Goal: Find specific page/section: Find specific page/section

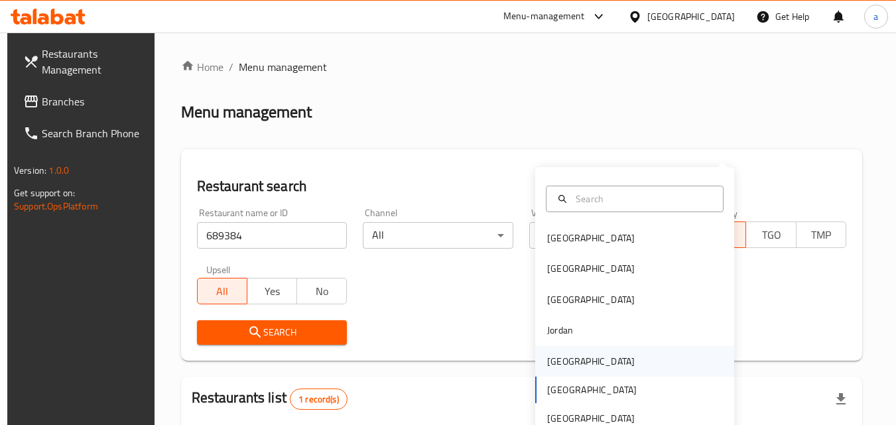
scroll to position [133, 0]
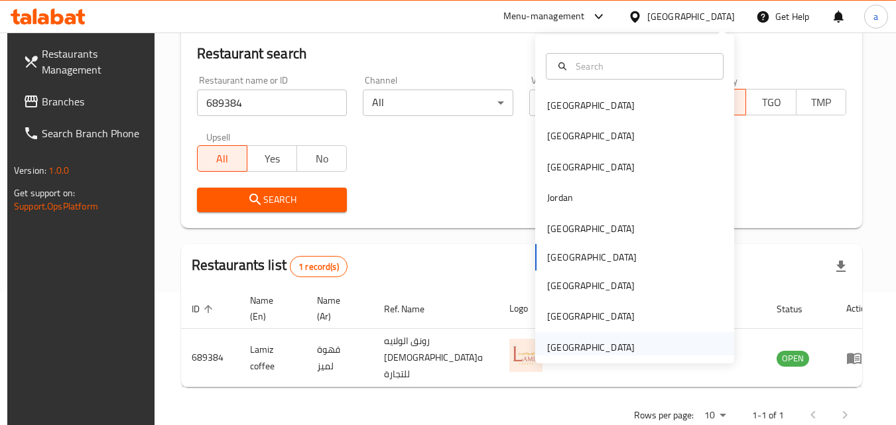
click at [631, 339] on div "[GEOGRAPHIC_DATA]" at bounding box center [590, 347] width 109 height 30
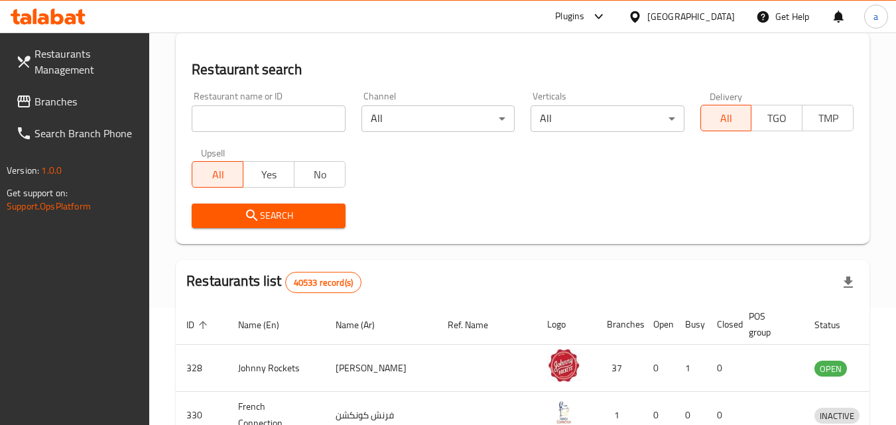
scroll to position [133, 0]
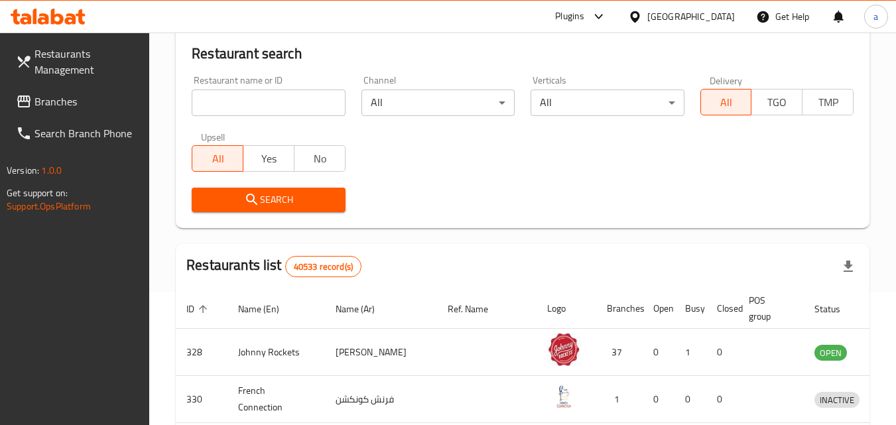
click at [93, 101] on span "Branches" at bounding box center [86, 101] width 105 height 16
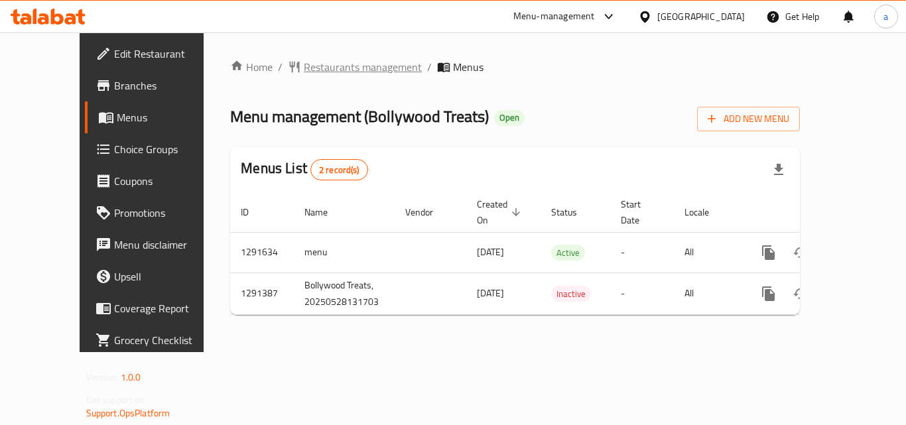
click at [320, 64] on span "Restaurants management" at bounding box center [363, 67] width 118 height 16
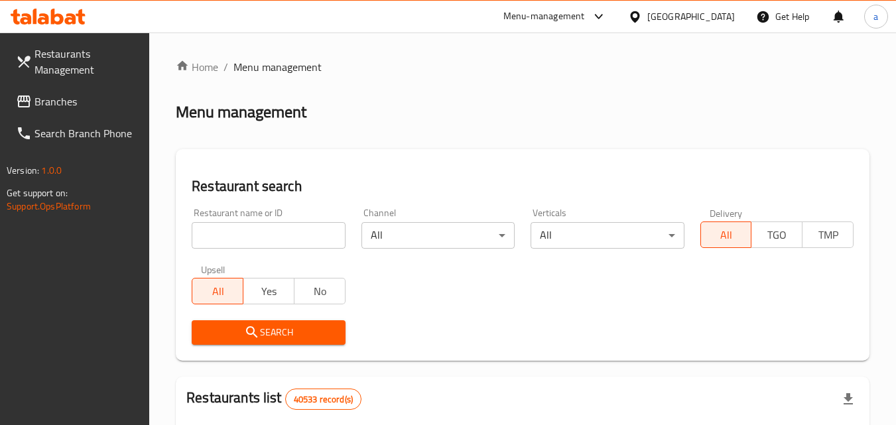
click at [308, 234] on input "search" at bounding box center [268, 235] width 153 height 27
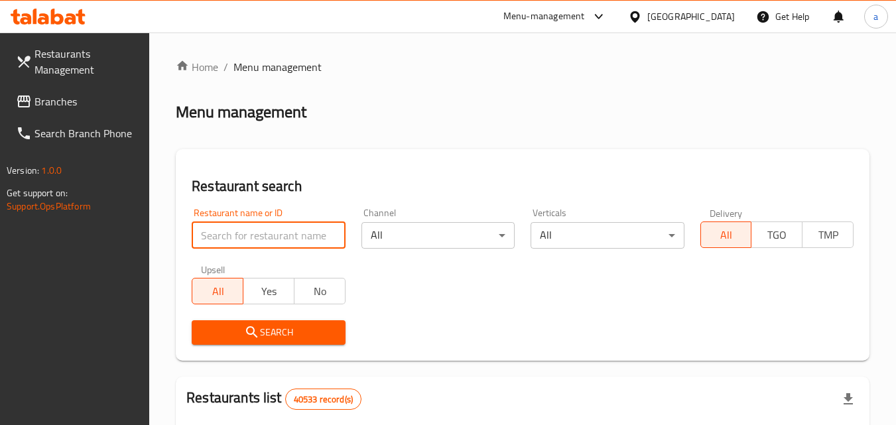
paste input "698727"
type input "698727"
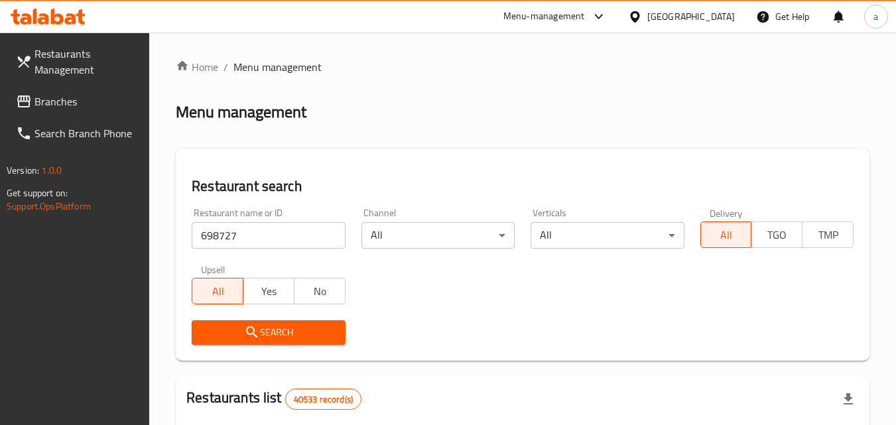
click at [281, 325] on span "Search" at bounding box center [268, 332] width 132 height 17
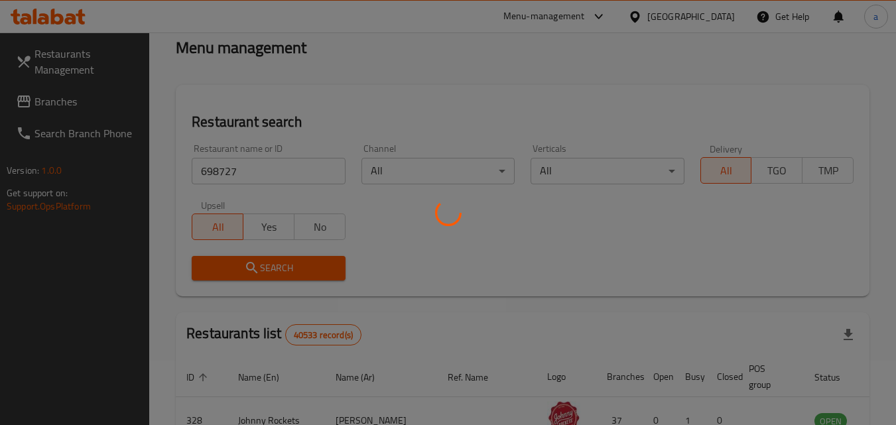
scroll to position [133, 0]
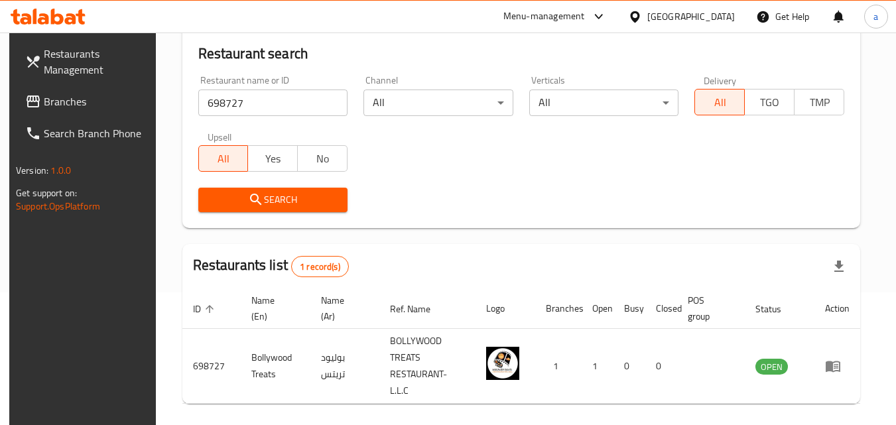
click at [660, 19] on div "[GEOGRAPHIC_DATA]" at bounding box center [691, 16] width 88 height 15
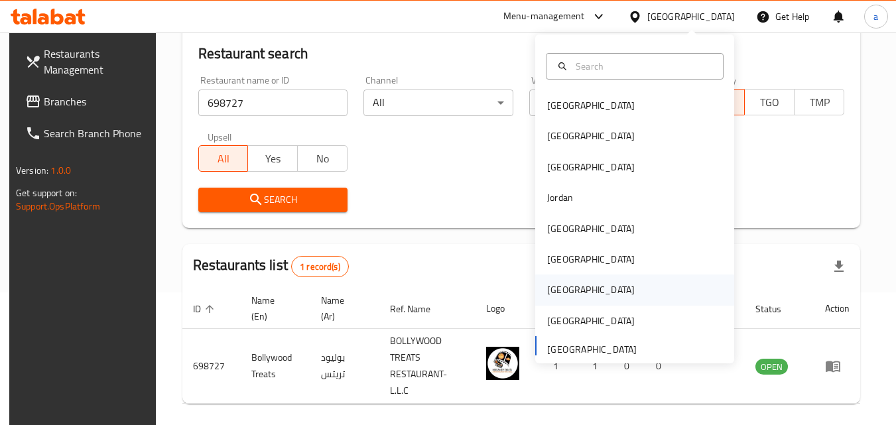
click at [572, 288] on div "[GEOGRAPHIC_DATA]" at bounding box center [634, 289] width 199 height 30
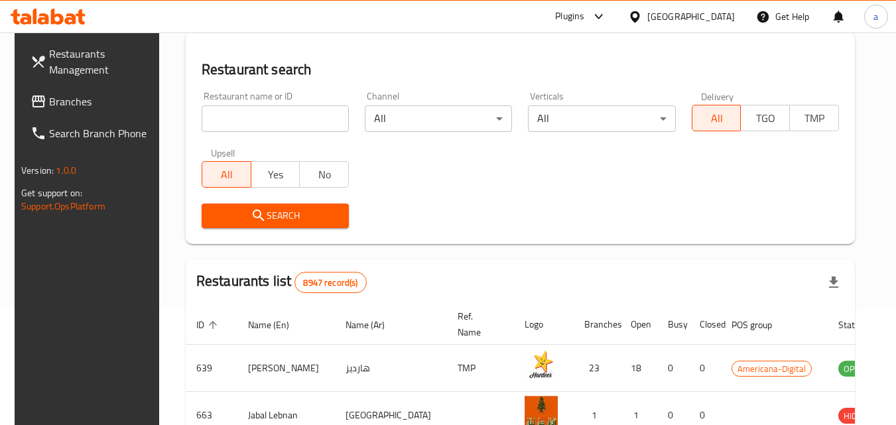
scroll to position [133, 0]
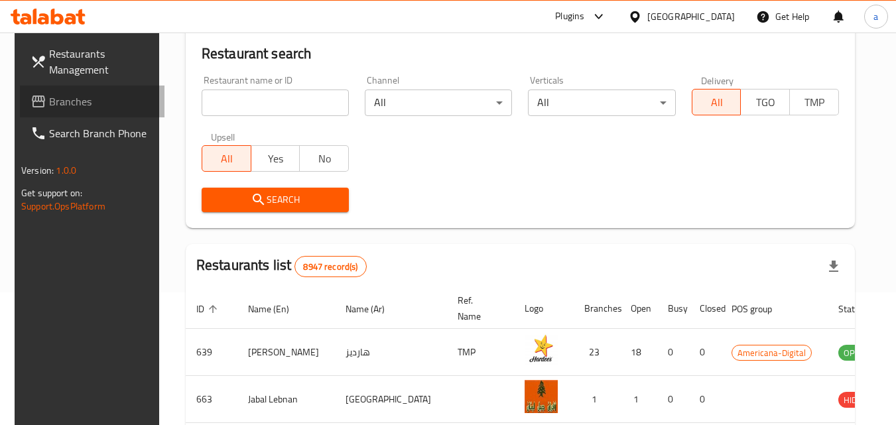
click at [75, 107] on span "Branches" at bounding box center [101, 101] width 105 height 16
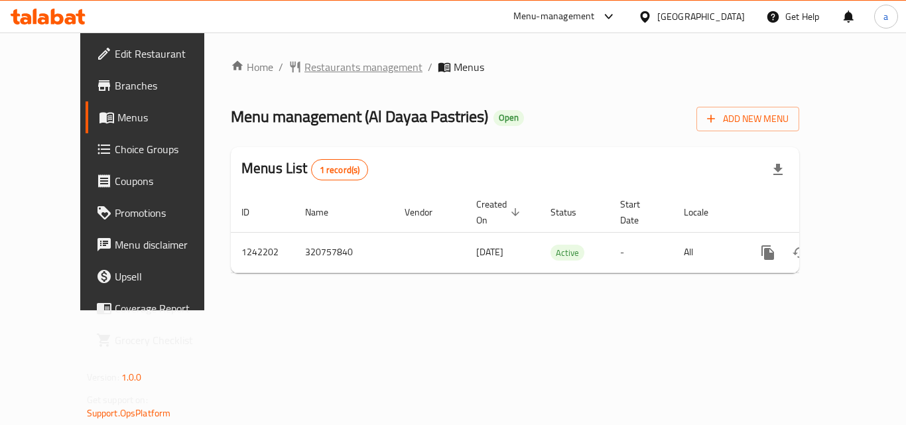
click at [304, 74] on span "Restaurants management" at bounding box center [363, 67] width 118 height 16
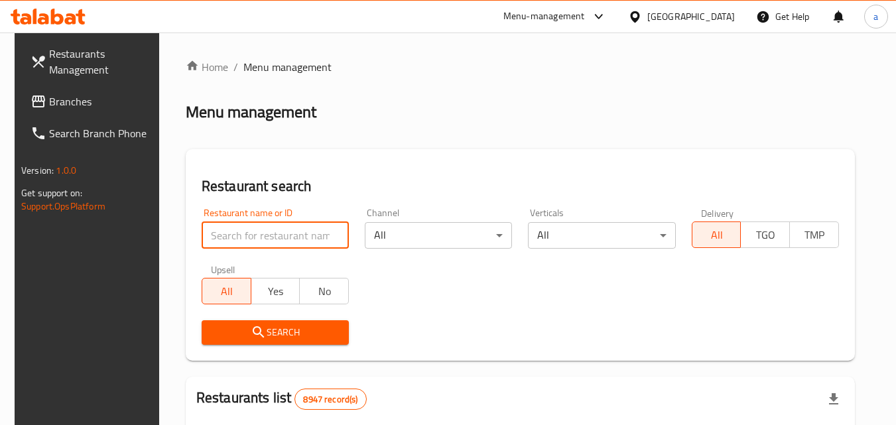
click at [281, 234] on input "search" at bounding box center [275, 235] width 147 height 27
paste input "681047"
type input "681047"
click button "Search" at bounding box center [275, 332] width 147 height 25
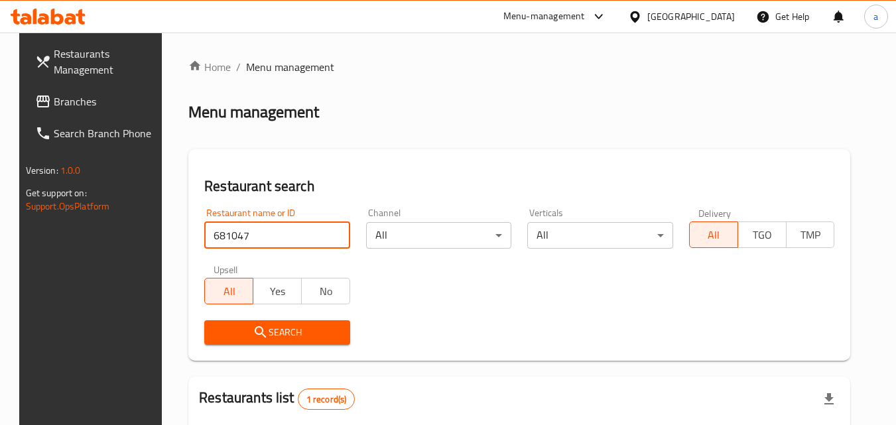
click at [267, 323] on button "Search" at bounding box center [277, 332] width 146 height 25
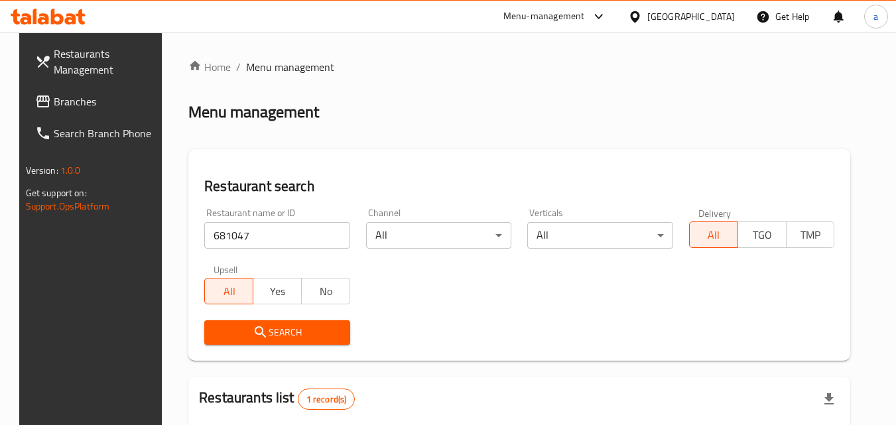
scroll to position [133, 0]
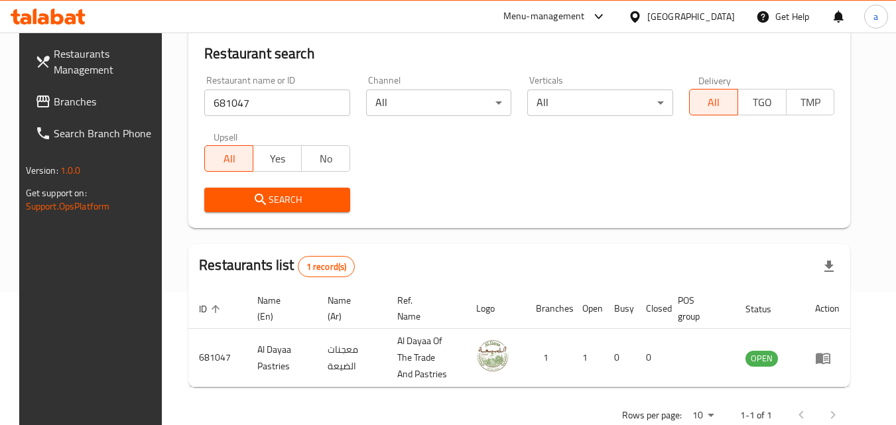
click at [585, 15] on div "Menu-management" at bounding box center [544, 17] width 82 height 16
click at [729, 15] on div "Qatar" at bounding box center [691, 16] width 88 height 15
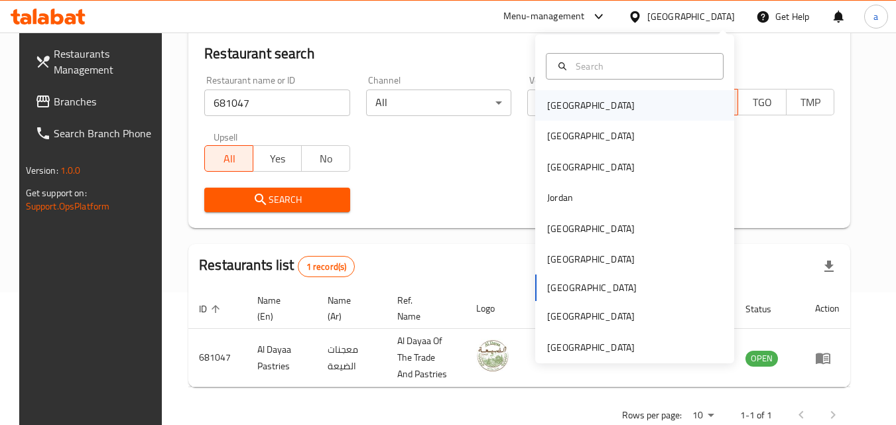
click at [573, 103] on div "Bahrain" at bounding box center [590, 105] width 109 height 30
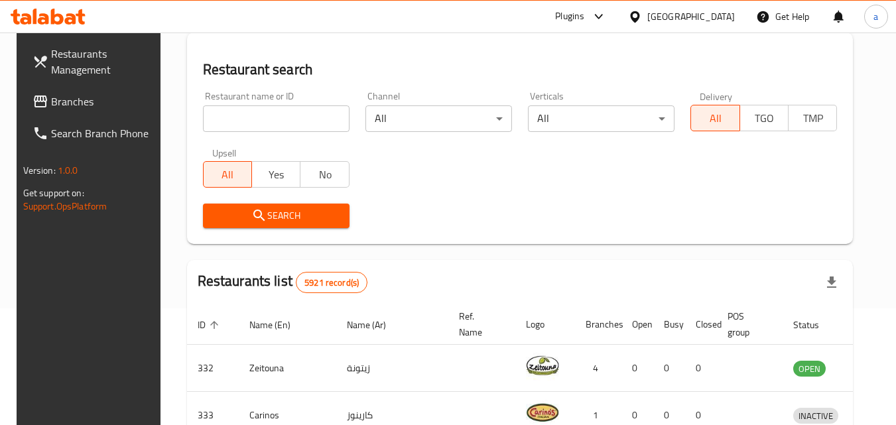
scroll to position [133, 0]
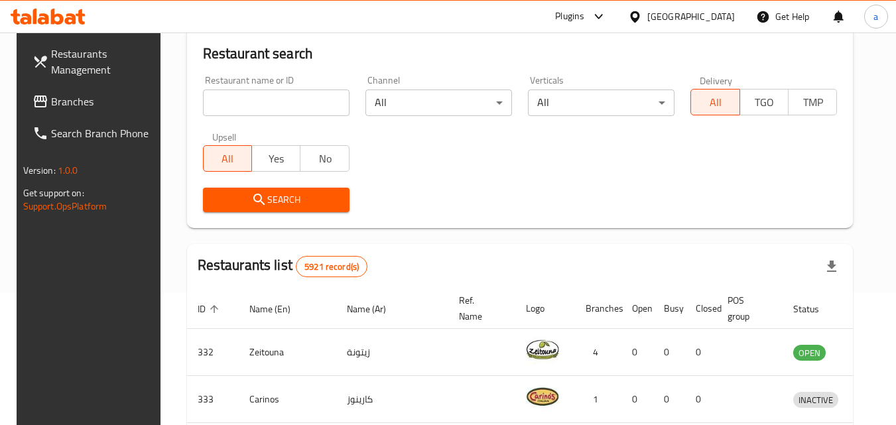
click at [85, 95] on span "Branches" at bounding box center [103, 101] width 105 height 16
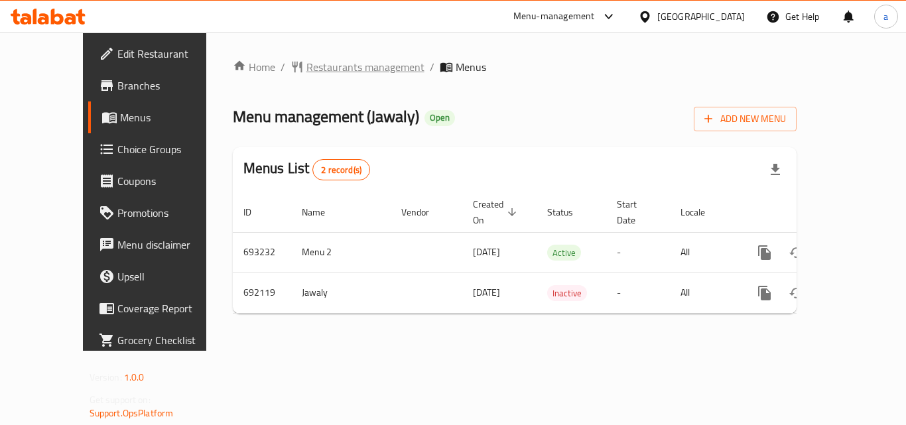
click at [306, 64] on span "Restaurants management" at bounding box center [365, 67] width 118 height 16
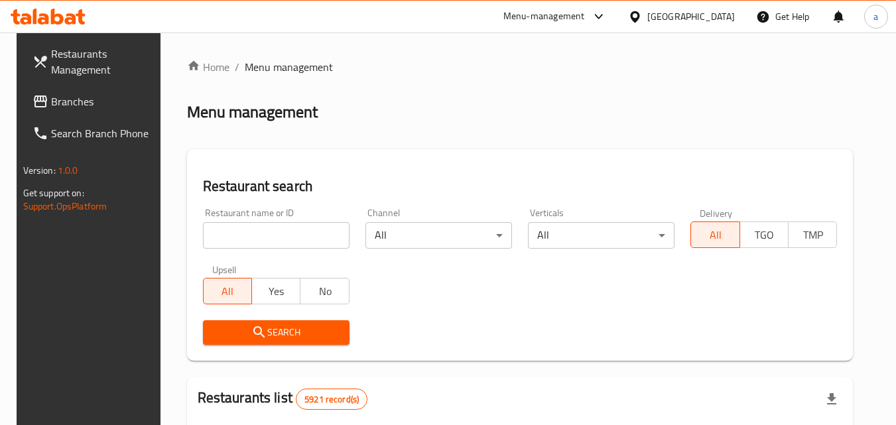
click at [297, 236] on input "search" at bounding box center [276, 235] width 147 height 27
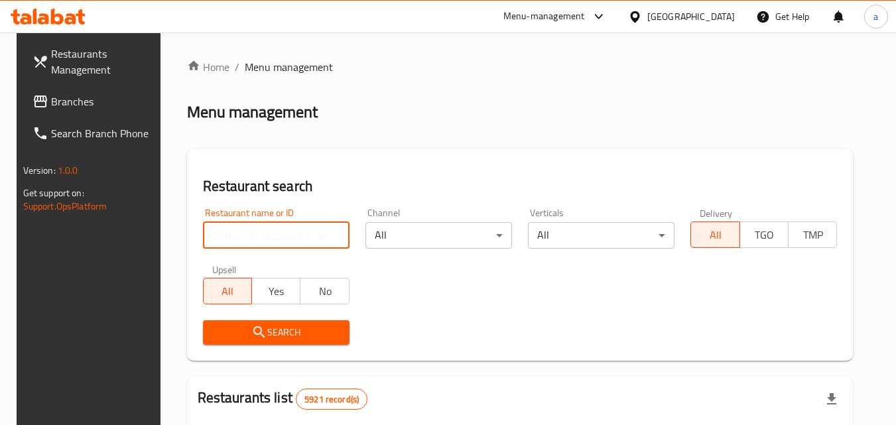
paste input "643290"
type input "643290"
click button "Search" at bounding box center [276, 332] width 147 height 25
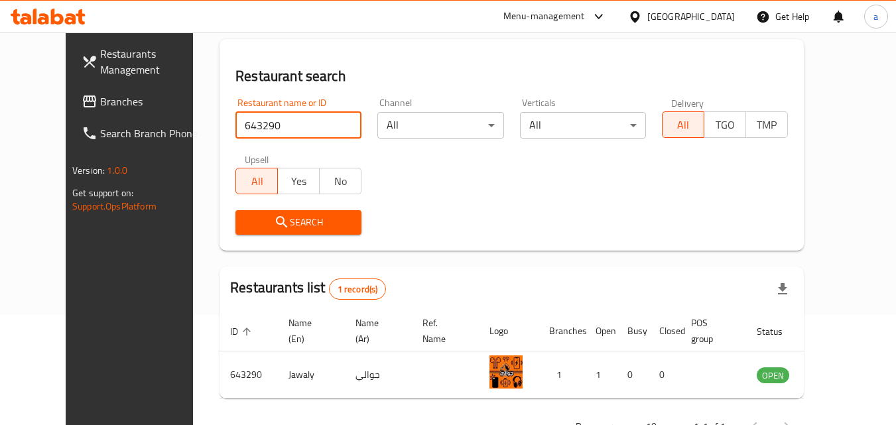
scroll to position [155, 0]
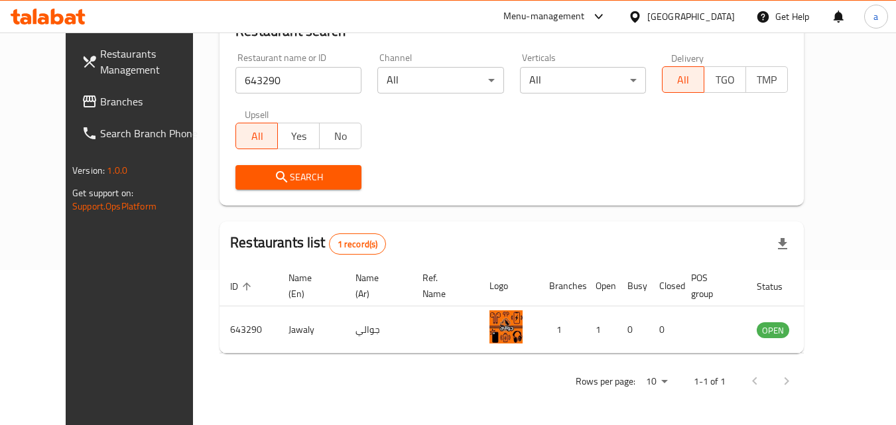
click at [712, 18] on div "[GEOGRAPHIC_DATA]" at bounding box center [691, 16] width 88 height 15
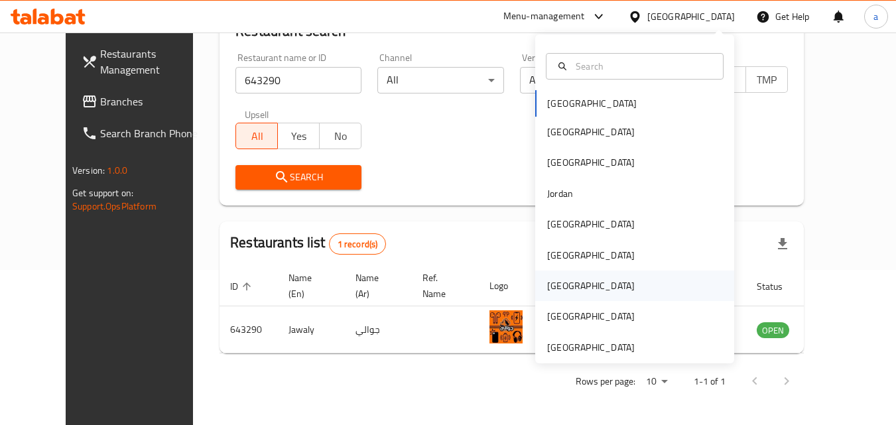
click at [583, 282] on div "[GEOGRAPHIC_DATA]" at bounding box center [634, 285] width 199 height 30
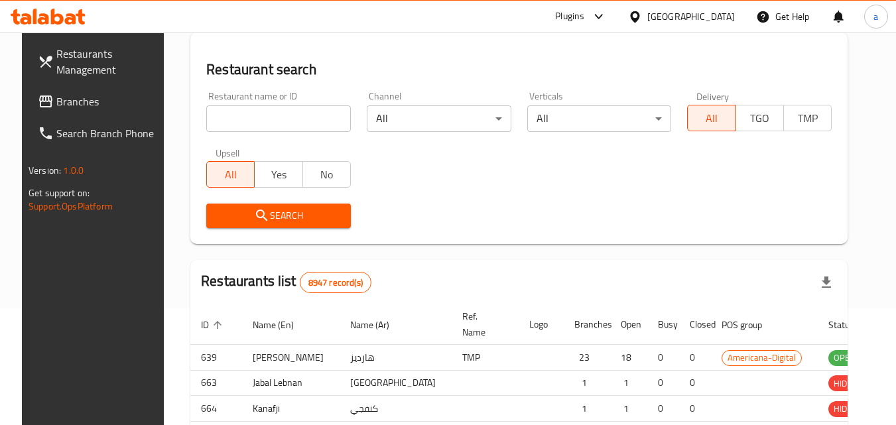
scroll to position [155, 0]
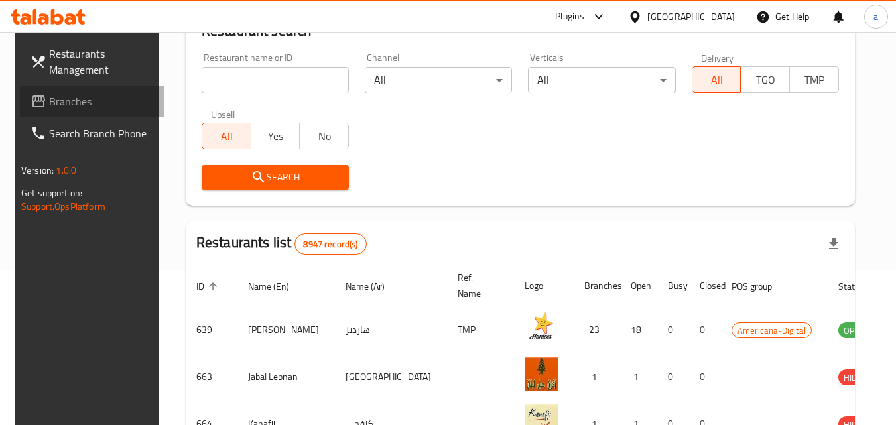
click at [88, 102] on span "Branches" at bounding box center [101, 101] width 105 height 16
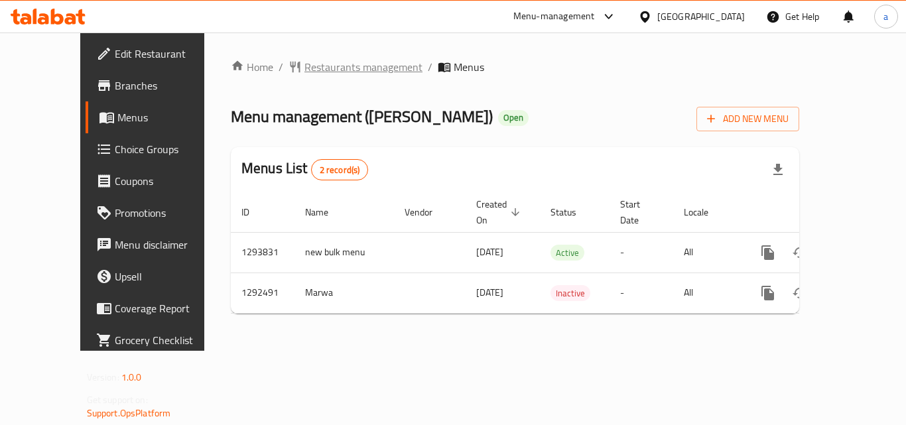
click at [304, 68] on span "Restaurants management" at bounding box center [363, 67] width 118 height 16
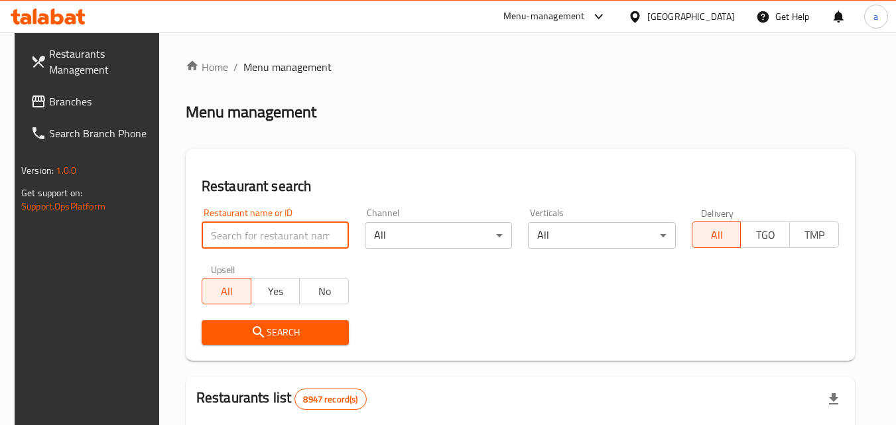
click at [274, 240] on input "search" at bounding box center [275, 235] width 147 height 27
paste input "699001"
type input "699001"
click button "Search" at bounding box center [275, 332] width 147 height 25
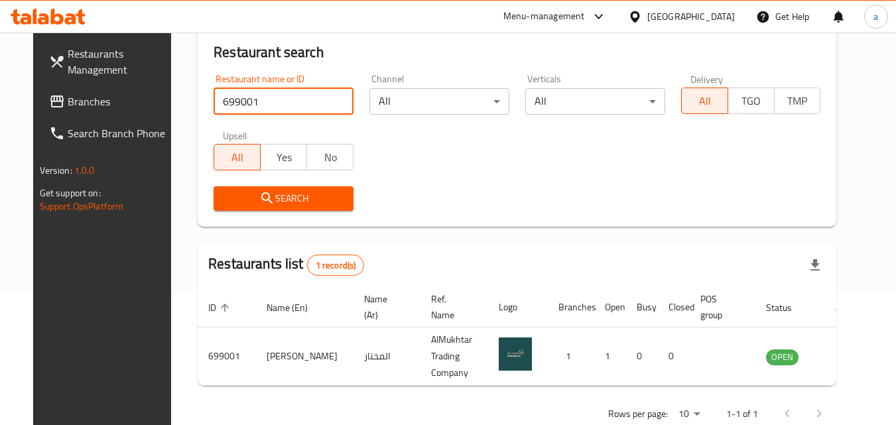
scroll to position [155, 0]
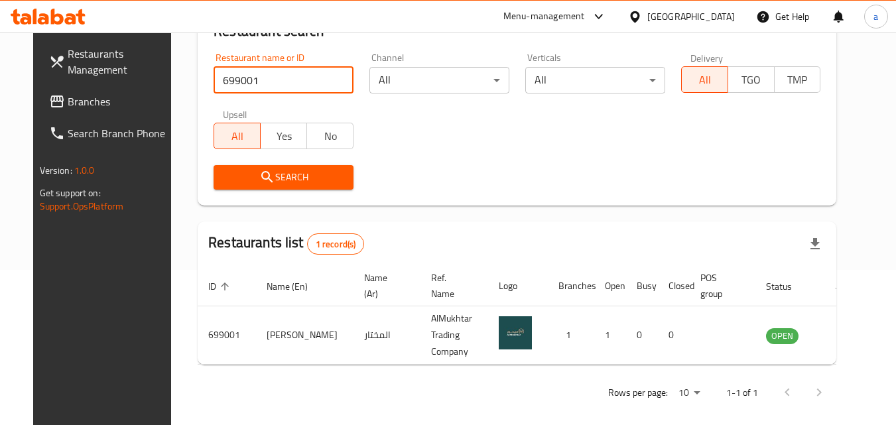
click at [713, 16] on div "[GEOGRAPHIC_DATA]" at bounding box center [691, 16] width 88 height 15
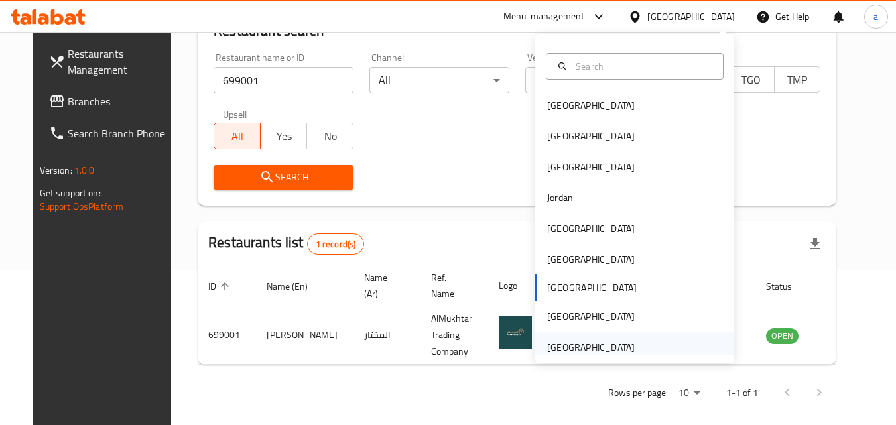
click at [553, 343] on div "[GEOGRAPHIC_DATA]" at bounding box center [591, 347] width 88 height 15
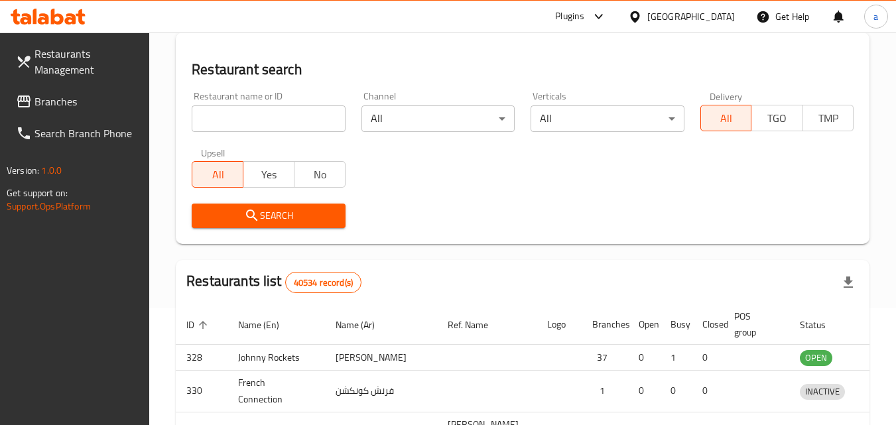
scroll to position [155, 0]
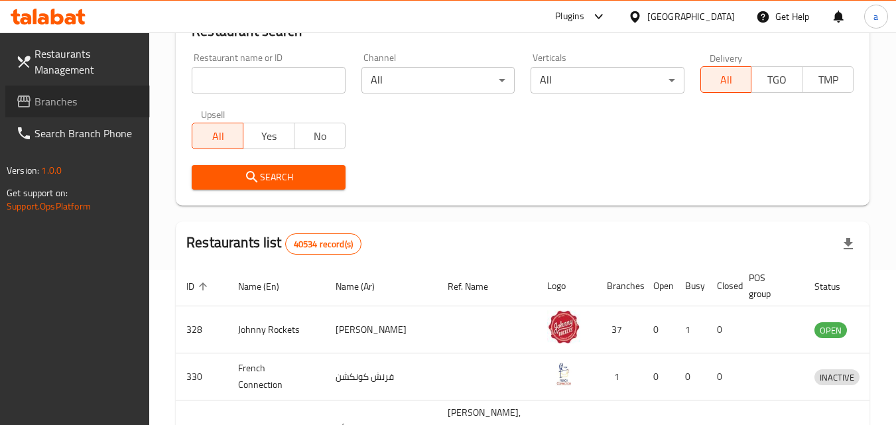
click at [74, 102] on span "Branches" at bounding box center [86, 101] width 105 height 16
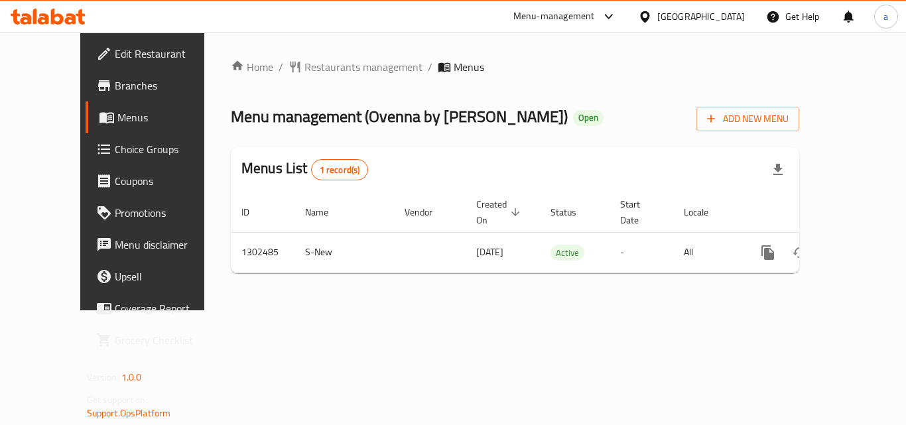
click at [304, 67] on span "Restaurants management" at bounding box center [363, 67] width 118 height 16
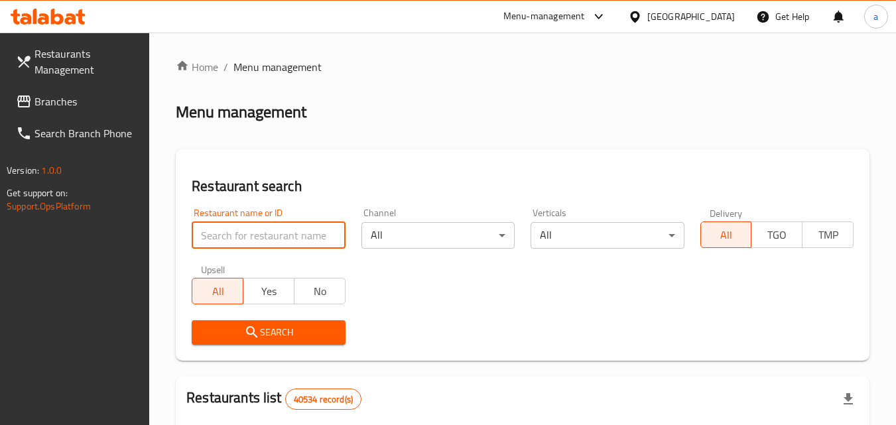
click at [255, 239] on input "search" at bounding box center [268, 235] width 153 height 27
paste input "702440"
type input "702440"
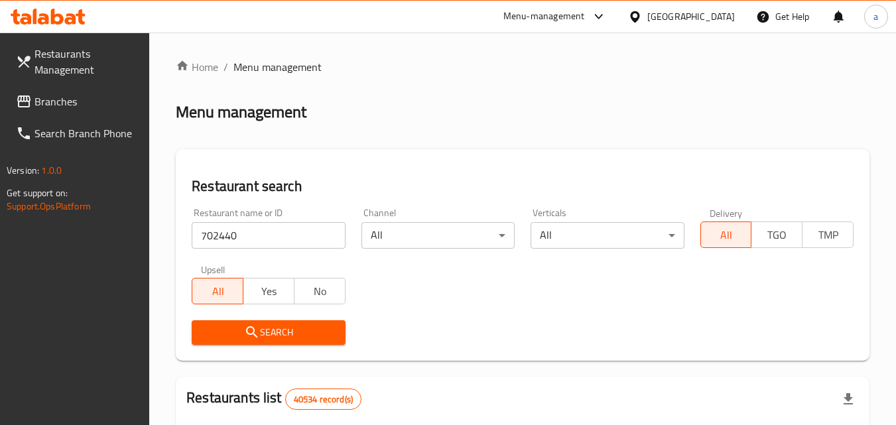
click at [292, 327] on span "Search" at bounding box center [268, 332] width 132 height 17
click at [265, 70] on span "Menu management" at bounding box center [277, 67] width 88 height 16
click at [86, 48] on span "Restaurants Management" at bounding box center [86, 62] width 105 height 32
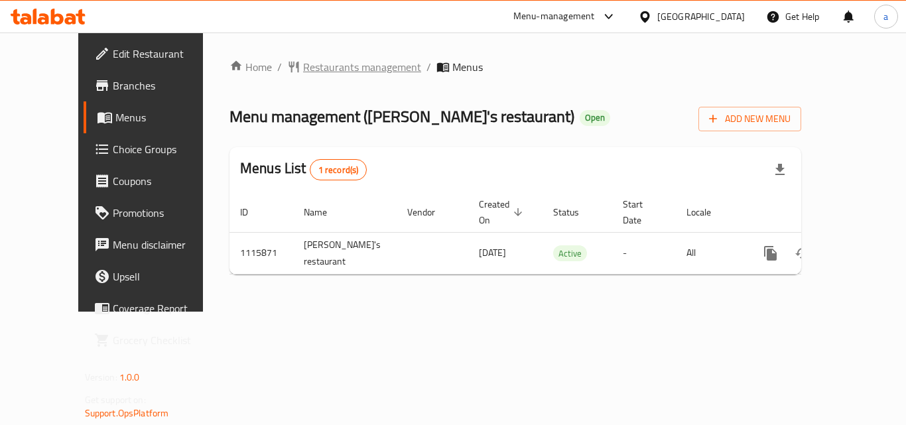
click at [328, 66] on span "Restaurants management" at bounding box center [362, 67] width 118 height 16
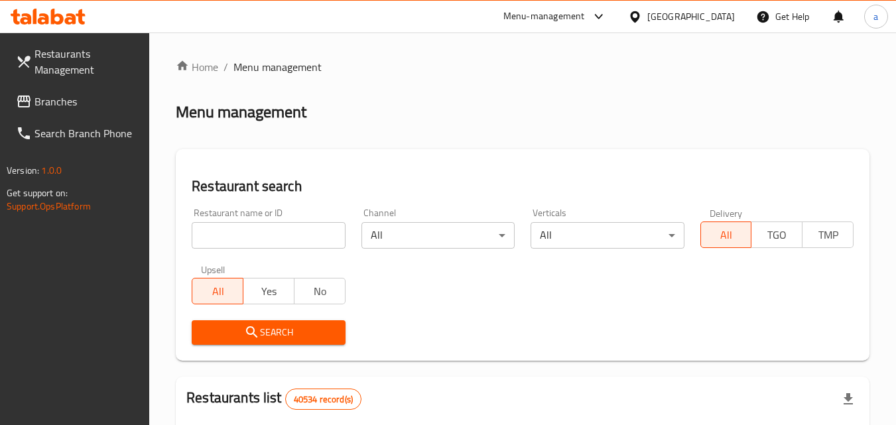
click at [276, 229] on input "search" at bounding box center [268, 235] width 153 height 27
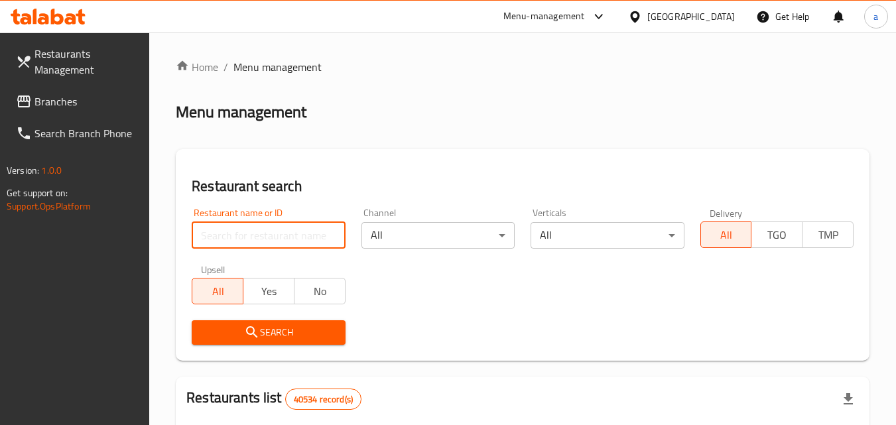
paste input "665831"
type input "665831"
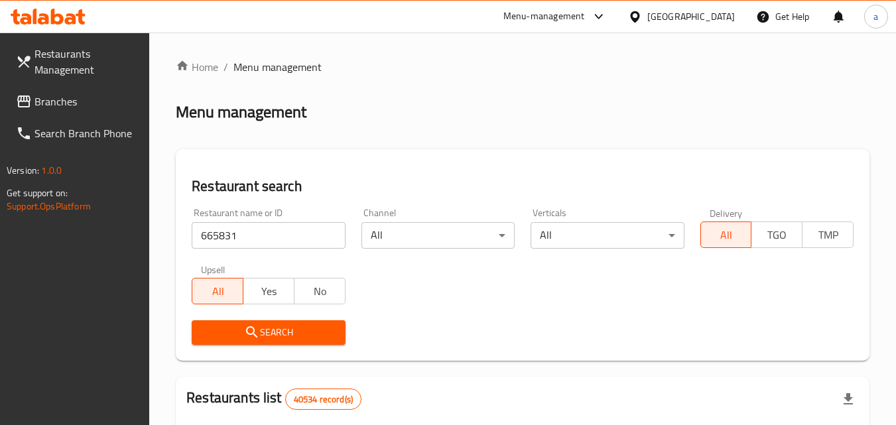
click at [293, 326] on span "Search" at bounding box center [268, 332] width 132 height 17
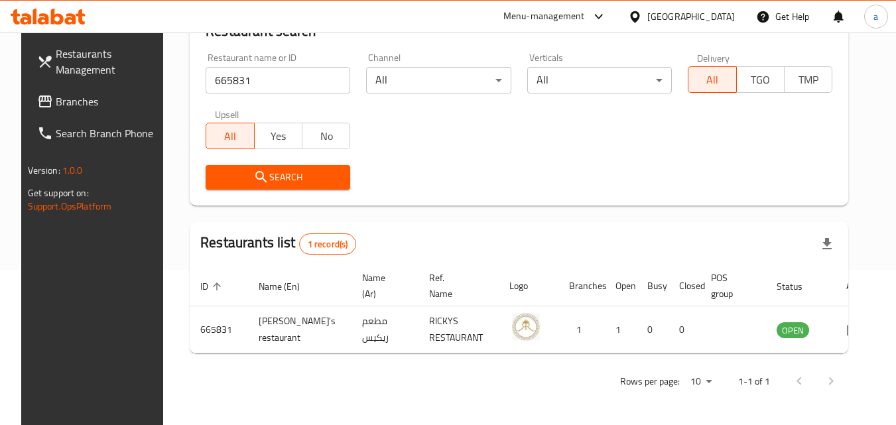
scroll to position [155, 0]
click at [653, 16] on div "[GEOGRAPHIC_DATA]" at bounding box center [691, 16] width 88 height 15
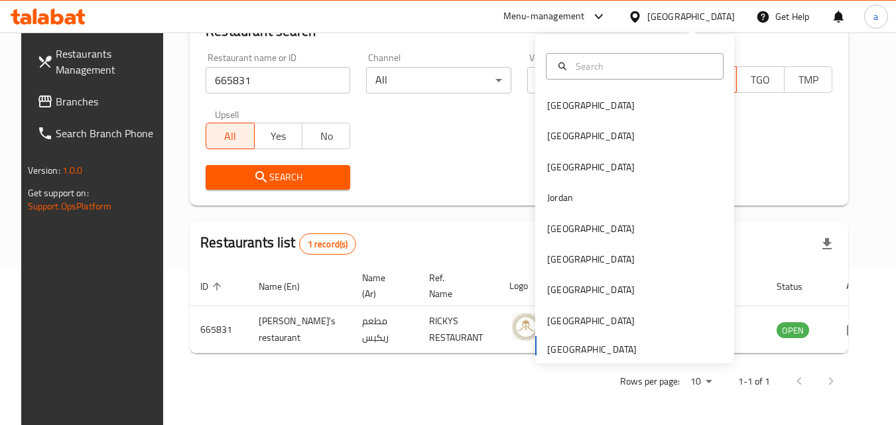
click at [663, 13] on div "[GEOGRAPHIC_DATA]" at bounding box center [691, 16] width 88 height 15
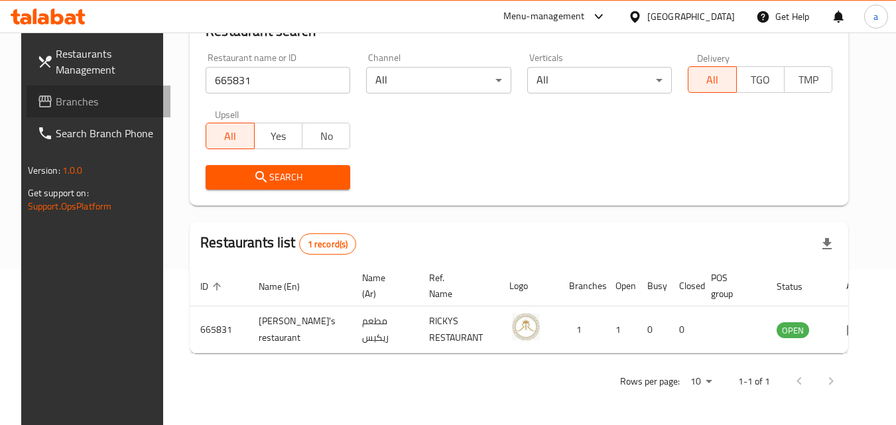
click at [59, 105] on span "Branches" at bounding box center [108, 101] width 105 height 16
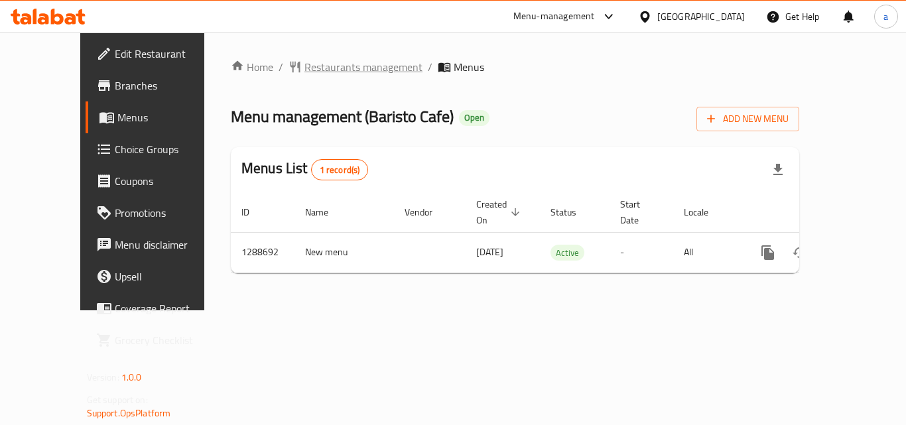
click at [304, 64] on span "Restaurants management" at bounding box center [363, 67] width 118 height 16
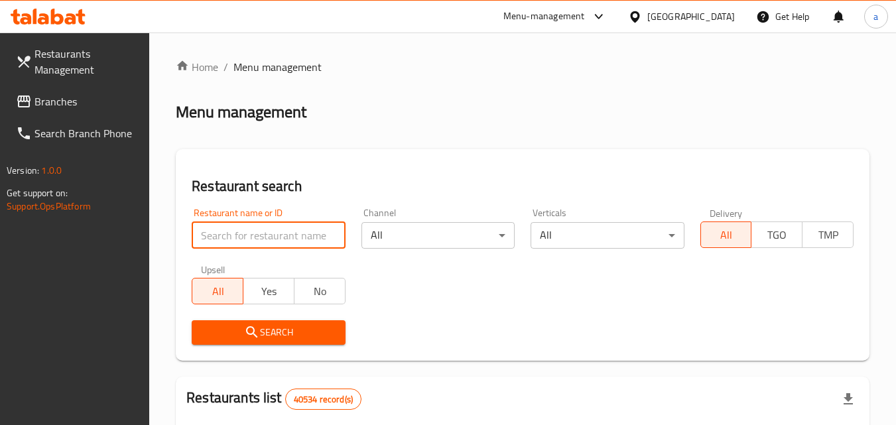
click at [272, 225] on input "search" at bounding box center [268, 235] width 153 height 27
paste input "697255"
type input "697255"
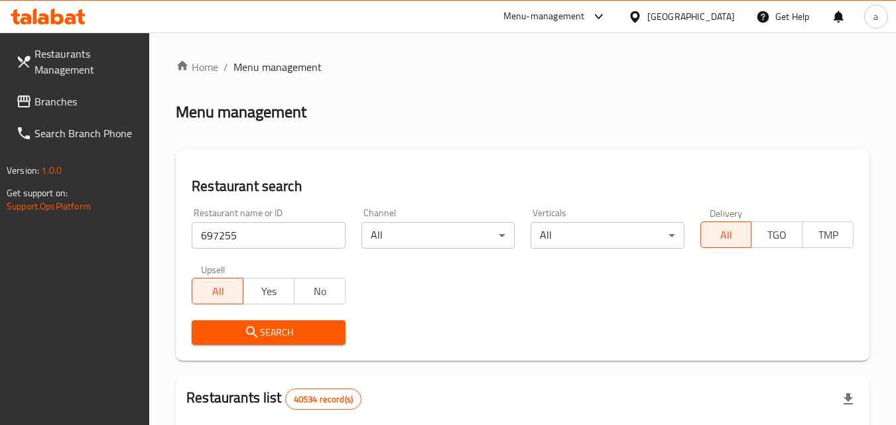
click at [283, 337] on span "Search" at bounding box center [268, 332] width 132 height 17
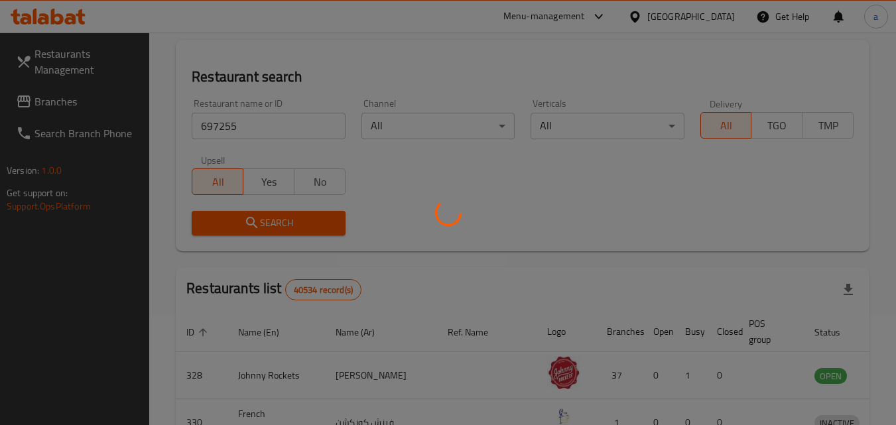
scroll to position [133, 0]
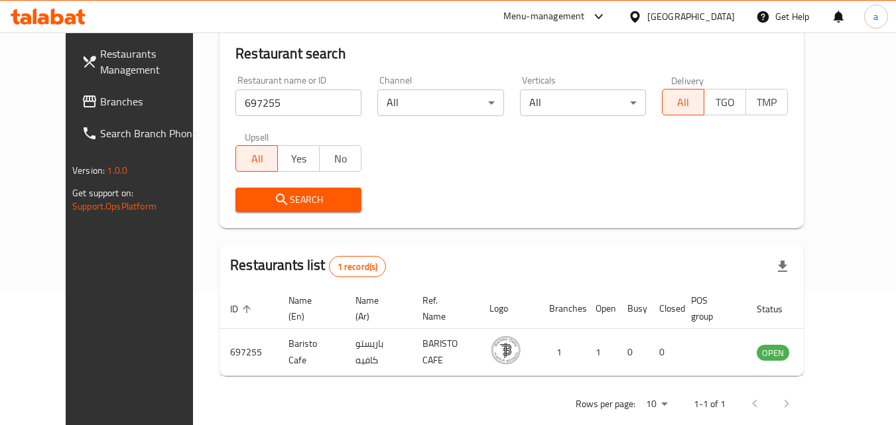
click at [662, 9] on div "[GEOGRAPHIC_DATA]" at bounding box center [691, 16] width 88 height 15
click at [103, 99] on span "Branches" at bounding box center [152, 101] width 105 height 16
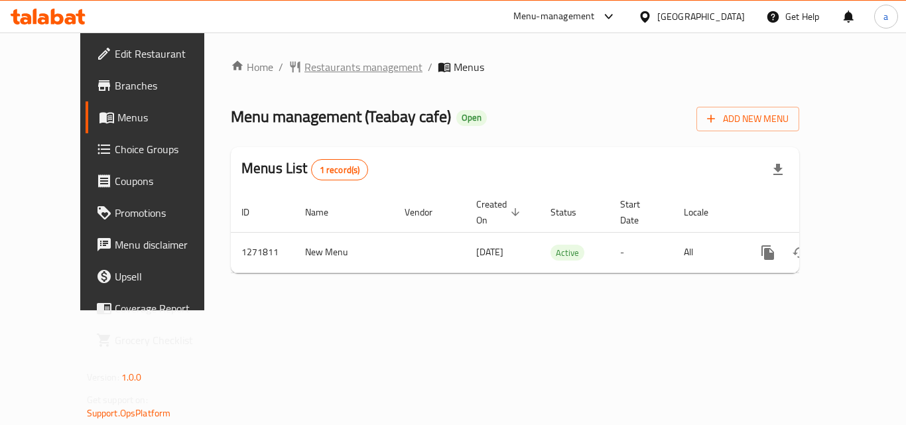
click at [304, 60] on span "Restaurants management" at bounding box center [363, 67] width 118 height 16
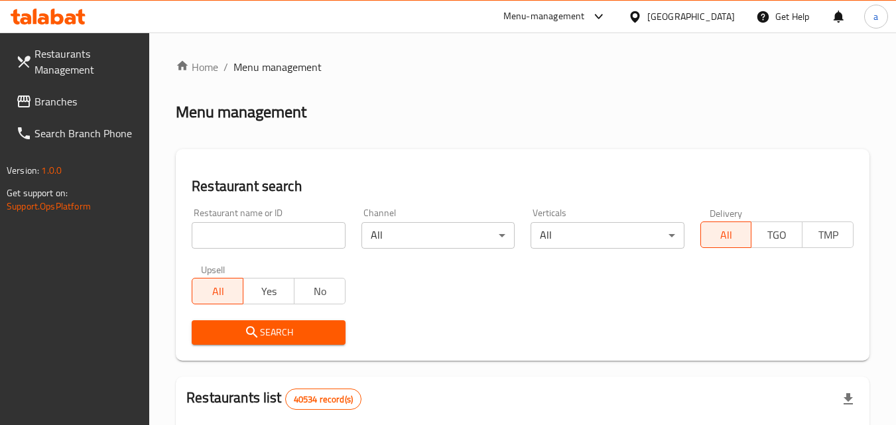
click at [266, 228] on input "search" at bounding box center [268, 235] width 153 height 27
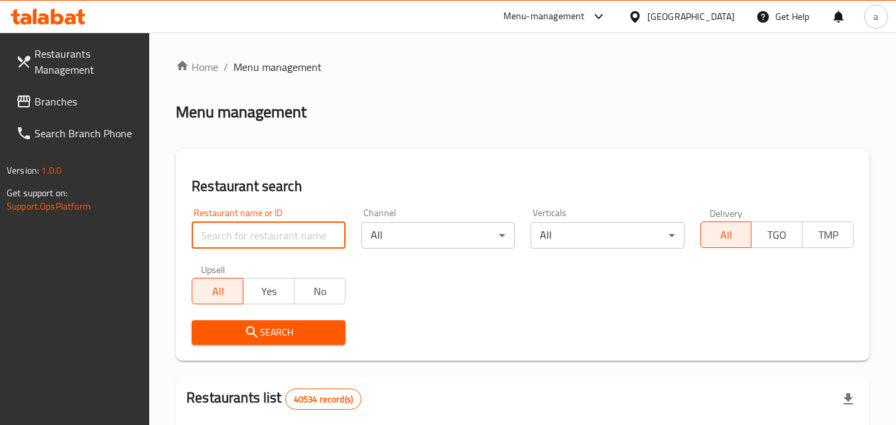
paste input "689863"
type input "689863"
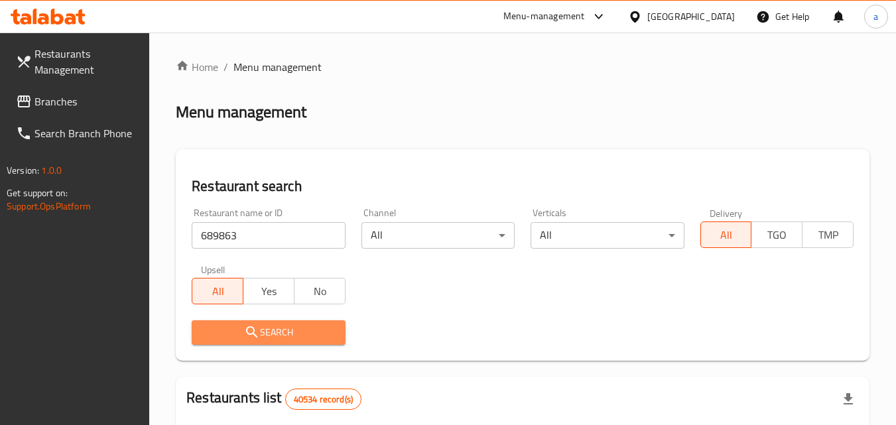
click at [286, 327] on span "Search" at bounding box center [268, 332] width 132 height 17
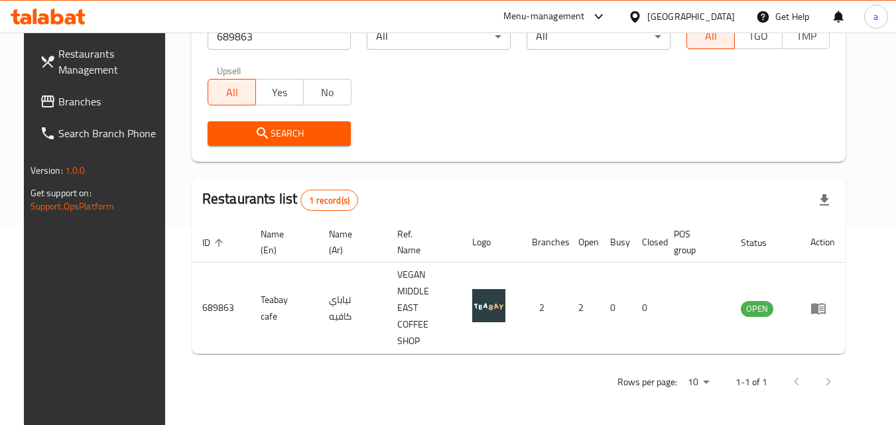
scroll to position [166, 0]
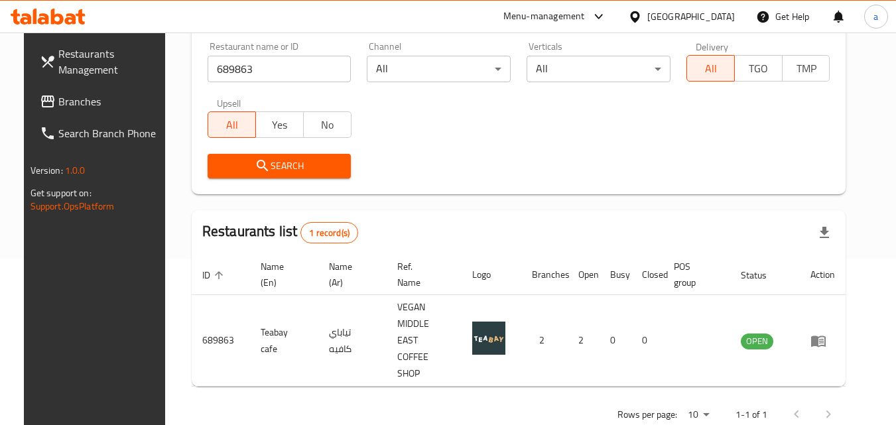
click at [676, 17] on div "[GEOGRAPHIC_DATA]" at bounding box center [691, 16] width 88 height 15
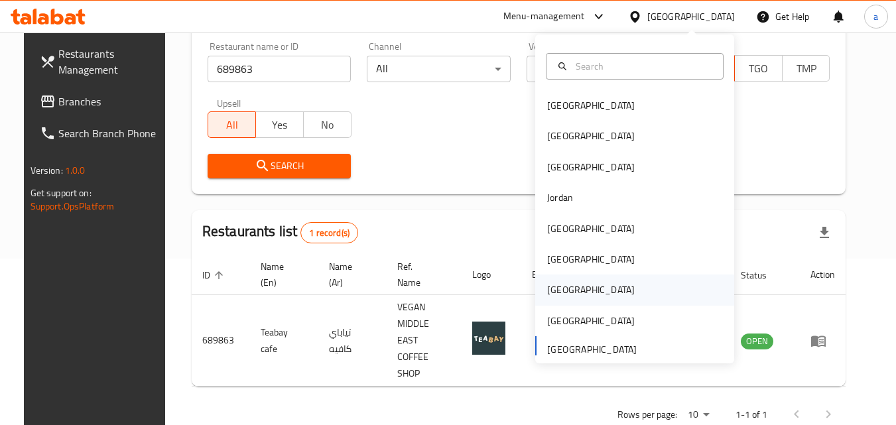
click at [615, 276] on div "[GEOGRAPHIC_DATA]" at bounding box center [634, 289] width 199 height 30
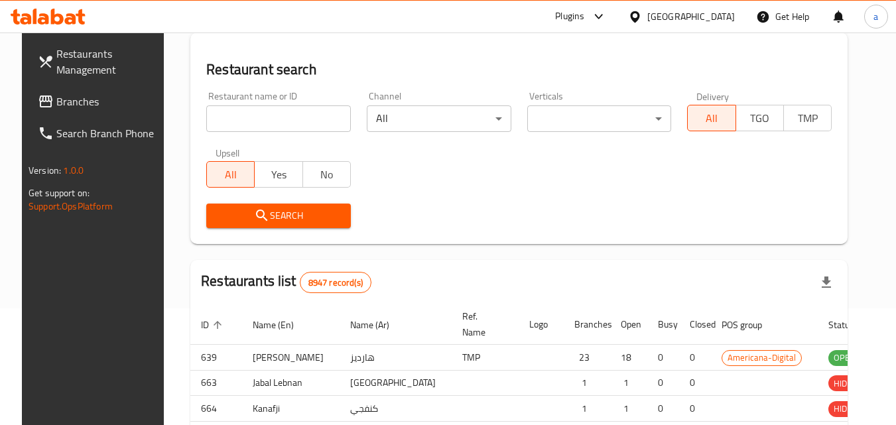
scroll to position [166, 0]
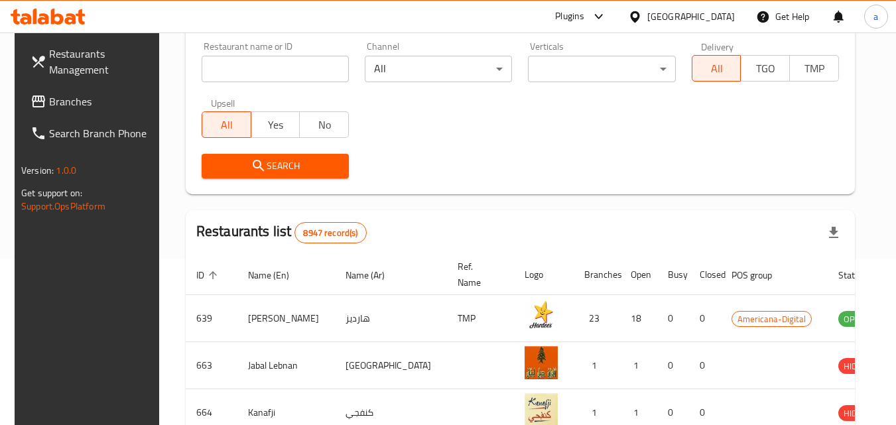
click at [91, 94] on span "Branches" at bounding box center [101, 101] width 105 height 16
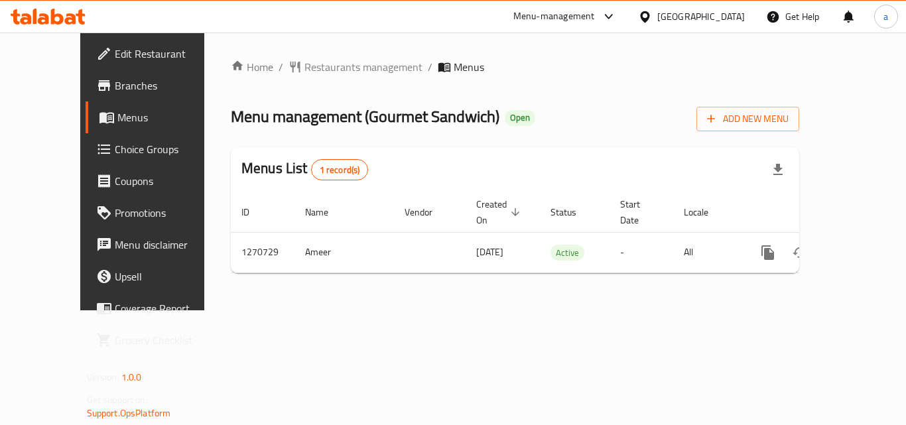
click at [304, 61] on span "Restaurants management" at bounding box center [363, 67] width 118 height 16
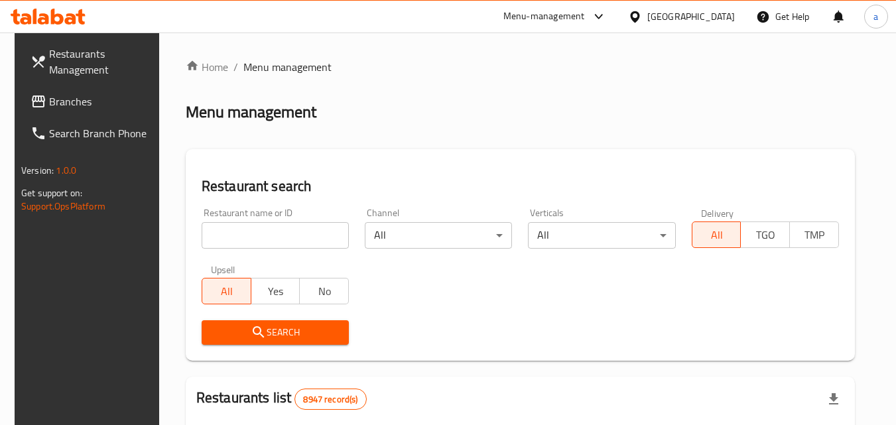
click at [297, 233] on input "search" at bounding box center [275, 235] width 147 height 27
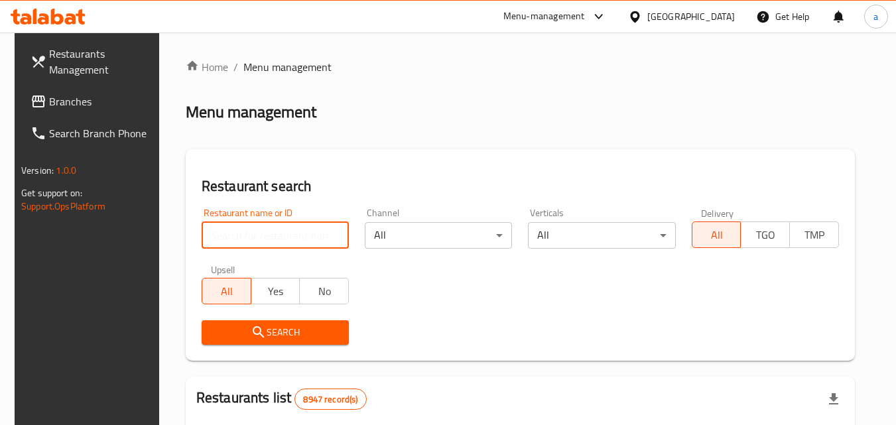
paste input "689334"
type input "689334"
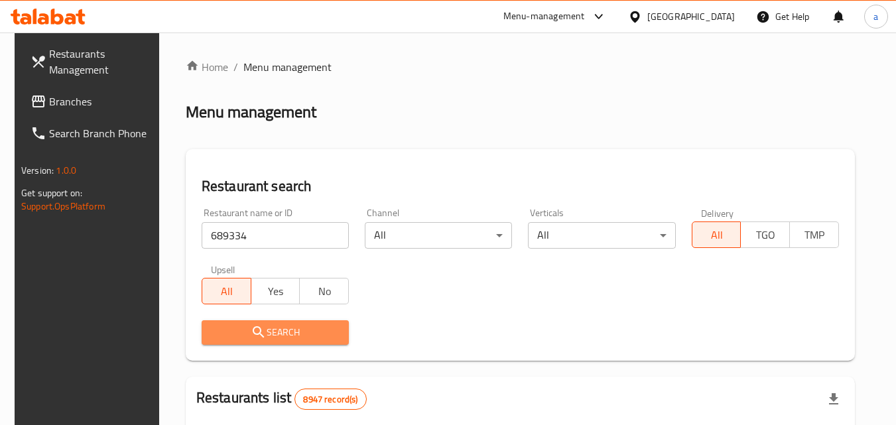
click at [238, 329] on span "Search" at bounding box center [275, 332] width 126 height 17
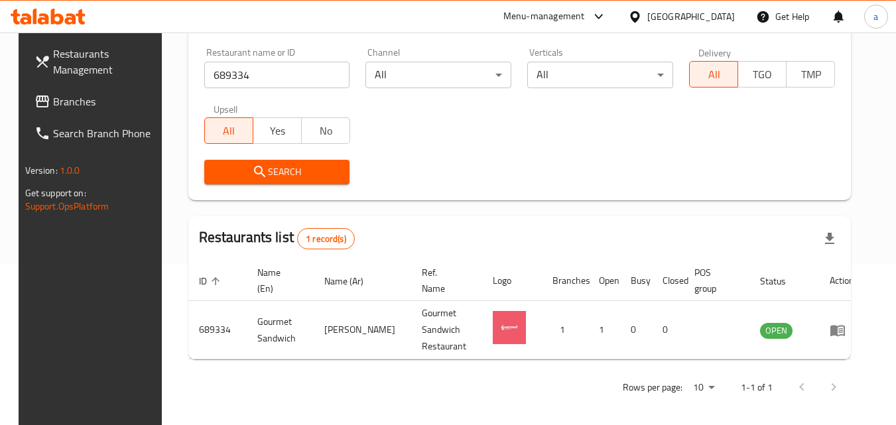
scroll to position [166, 0]
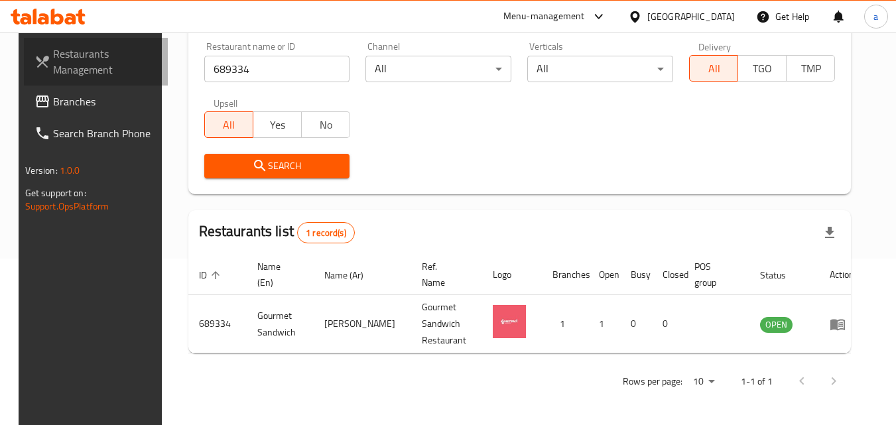
click at [73, 64] on span "Restaurants Management" at bounding box center [105, 62] width 105 height 32
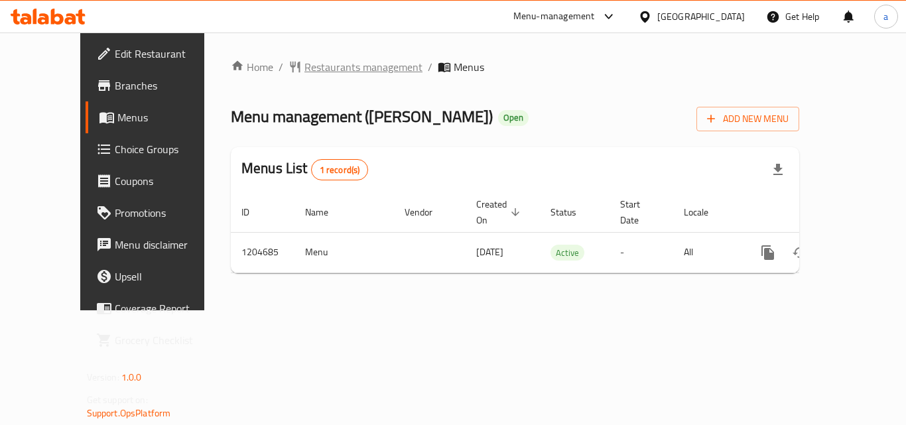
click at [320, 62] on span "Restaurants management" at bounding box center [363, 67] width 118 height 16
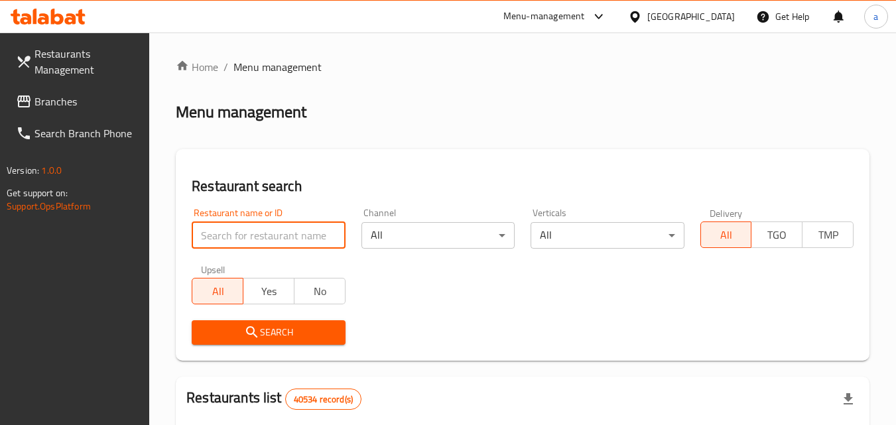
click at [282, 230] on input "search" at bounding box center [268, 235] width 153 height 27
paste input "669896"
type input "669896"
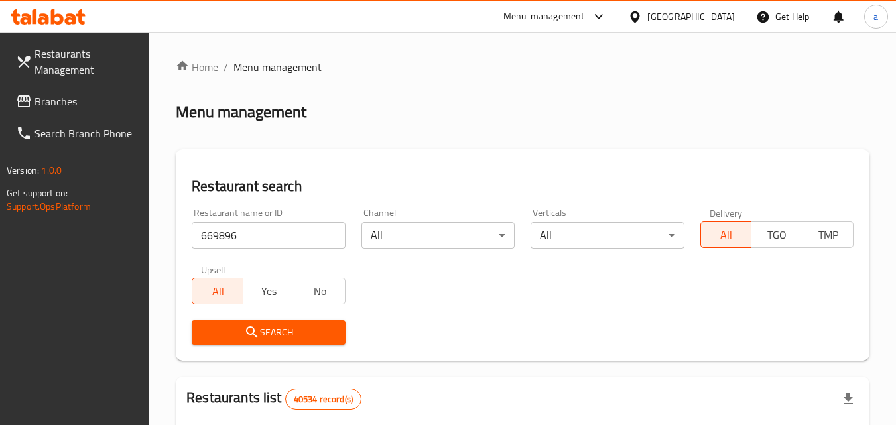
click at [274, 337] on span "Search" at bounding box center [268, 332] width 132 height 17
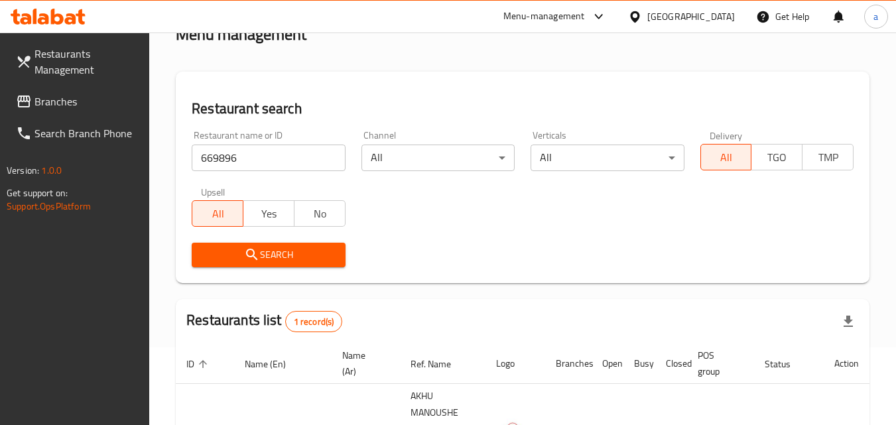
scroll to position [166, 0]
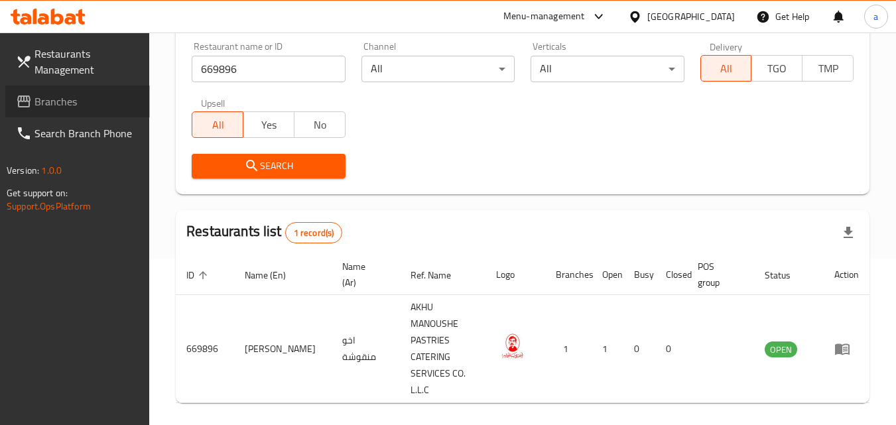
click at [74, 93] on span "Branches" at bounding box center [86, 101] width 105 height 16
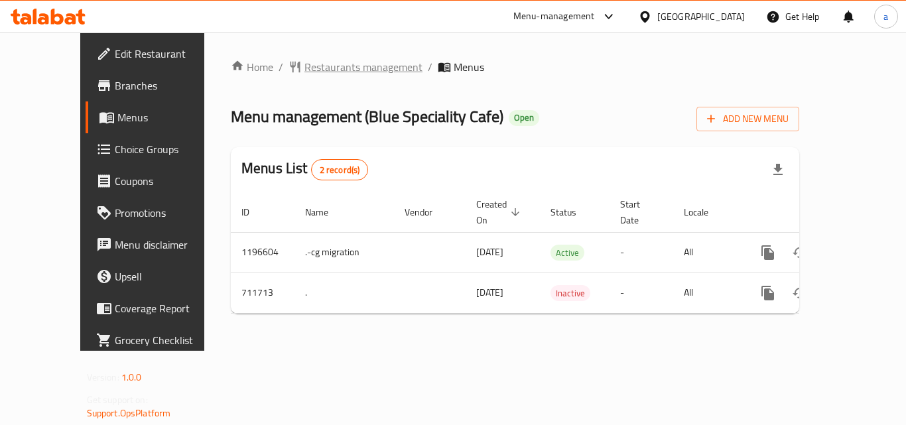
click at [304, 68] on span "Restaurants management" at bounding box center [363, 67] width 118 height 16
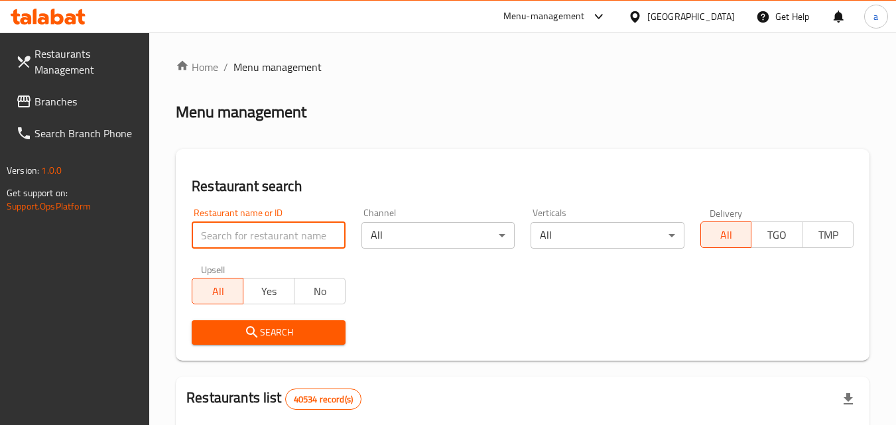
click at [290, 230] on input "search" at bounding box center [268, 235] width 153 height 27
paste input "645195"
type input "645195"
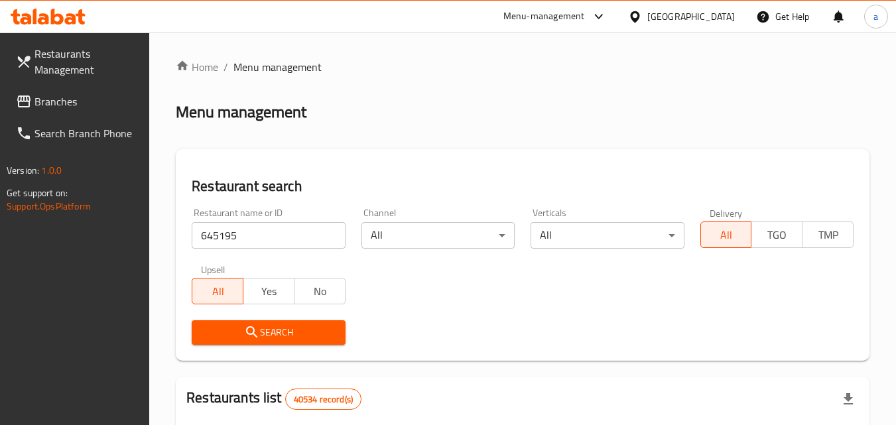
click at [297, 334] on span "Search" at bounding box center [268, 332] width 132 height 17
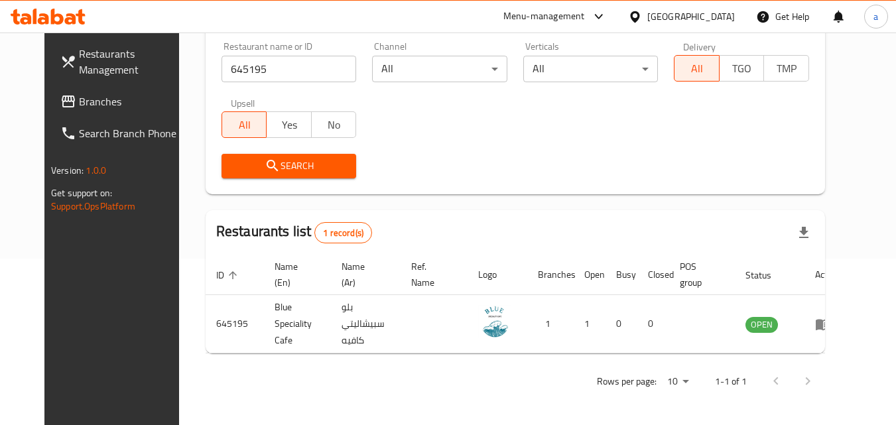
scroll to position [155, 0]
